Goal: Register for event/course

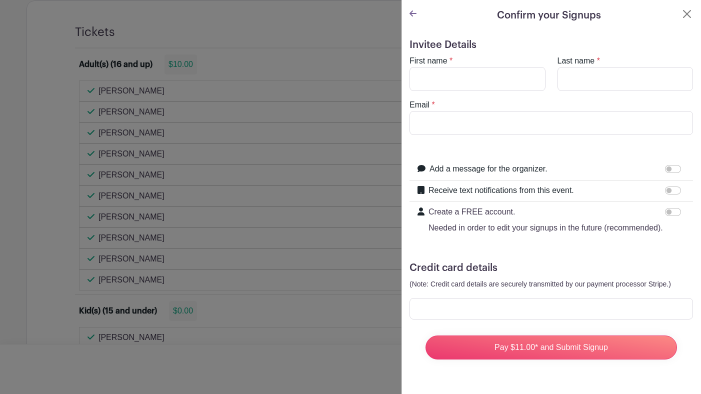
scroll to position [586, 0]
click at [362, 17] on div at bounding box center [350, 197] width 701 height 394
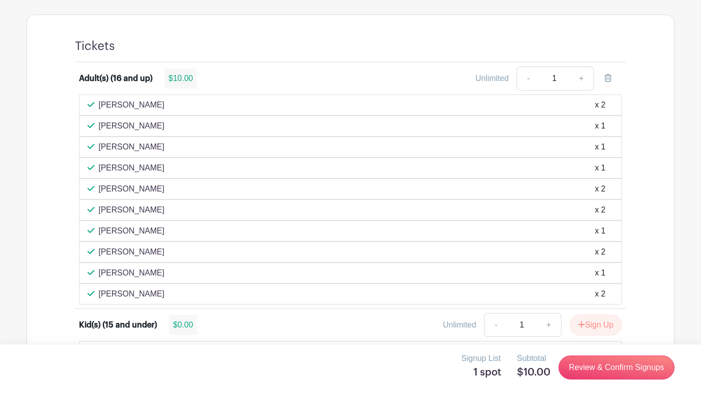
scroll to position [571, 0]
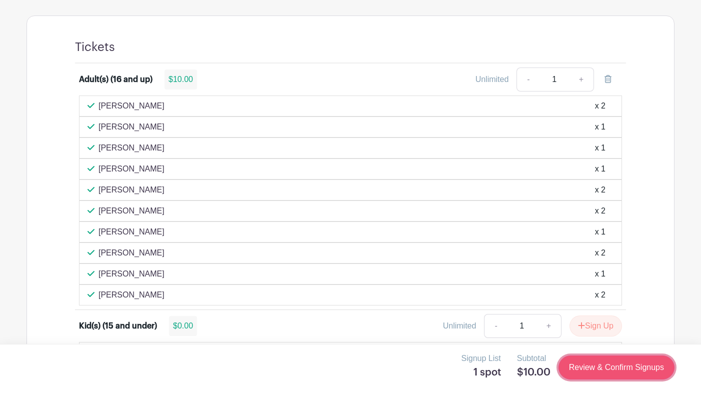
click at [625, 367] on link "Review & Confirm Signups" at bounding box center [616, 367] width 116 height 24
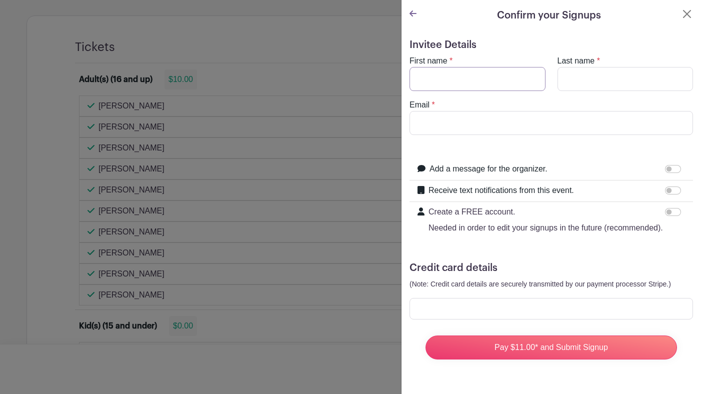
click at [507, 69] on input "First name" at bounding box center [477, 79] width 136 height 24
type input "[PERSON_NAME]"
type input "[EMAIL_ADDRESS][DOMAIN_NAME]"
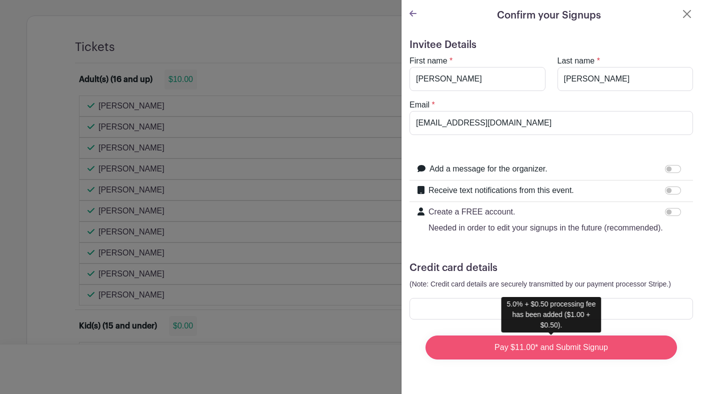
click at [571, 350] on input "Pay $11.00* and Submit Signup" at bounding box center [550, 347] width 251 height 24
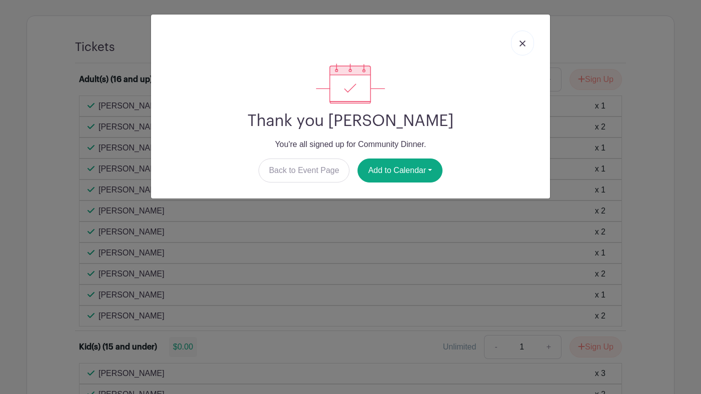
click at [523, 44] on img at bounding box center [522, 43] width 6 height 6
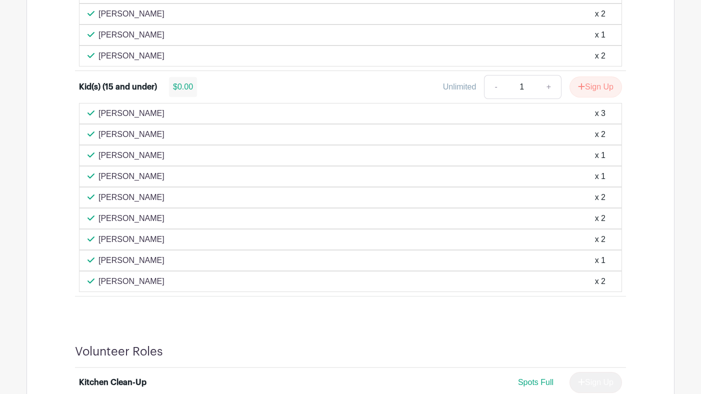
scroll to position [831, 0]
click at [544, 88] on link "+" at bounding box center [548, 87] width 25 height 24
click at [487, 82] on link "-" at bounding box center [495, 87] width 23 height 24
type input "2"
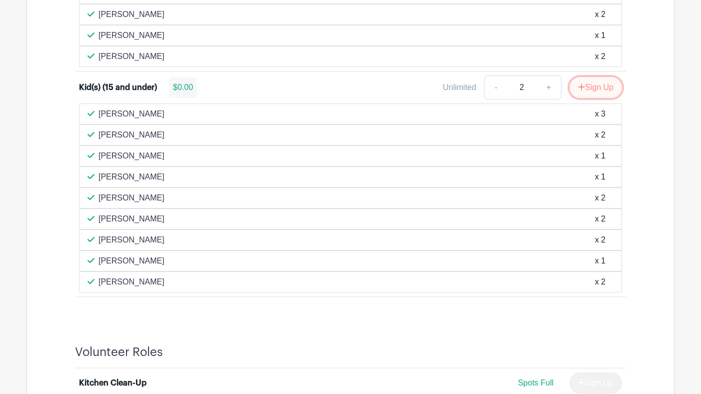
click at [602, 86] on button "Sign Up" at bounding box center [595, 87] width 52 height 21
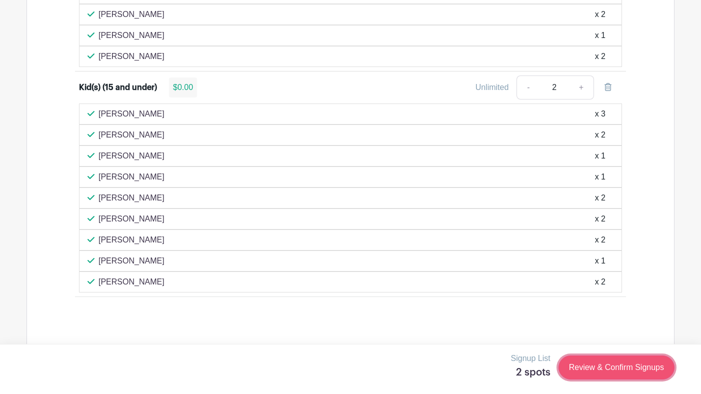
click at [625, 370] on link "Review & Confirm Signups" at bounding box center [616, 367] width 116 height 24
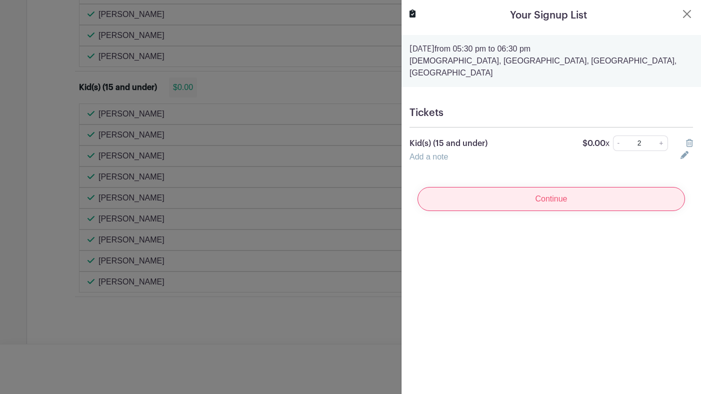
click at [569, 189] on input "Continue" at bounding box center [550, 199] width 267 height 24
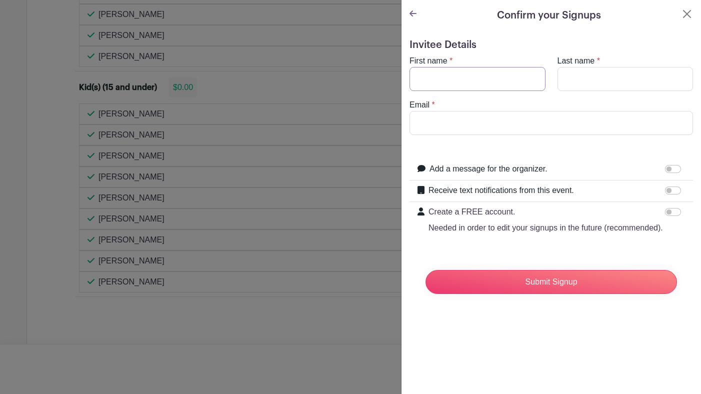
click at [490, 87] on input "First name" at bounding box center [477, 79] width 136 height 24
type input "[PERSON_NAME]"
type input "[EMAIL_ADDRESS][DOMAIN_NAME]"
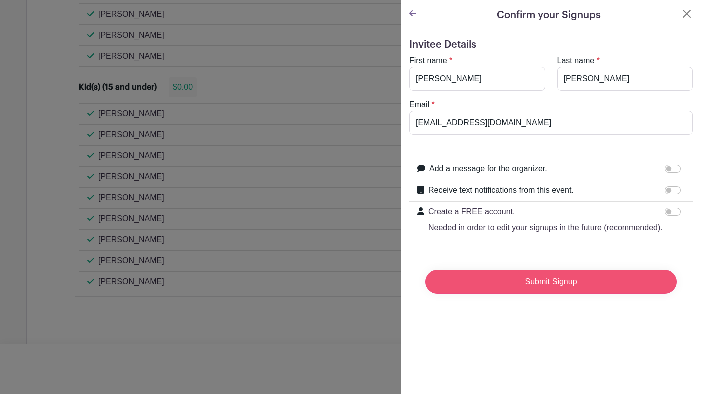
click at [560, 283] on input "Submit Signup" at bounding box center [550, 282] width 251 height 24
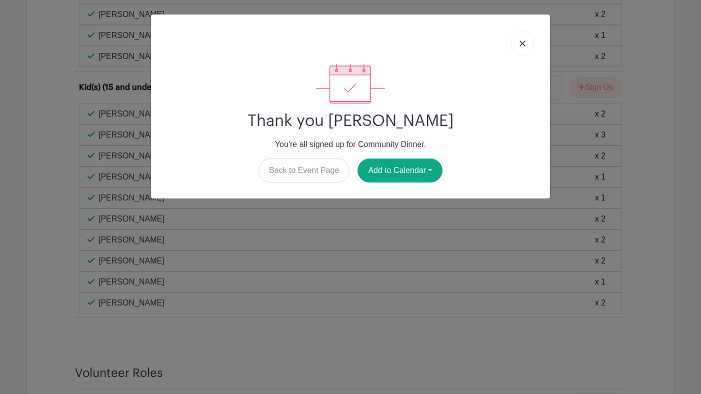
click at [520, 43] on img at bounding box center [522, 43] width 6 height 6
